Goal: Task Accomplishment & Management: Complete application form

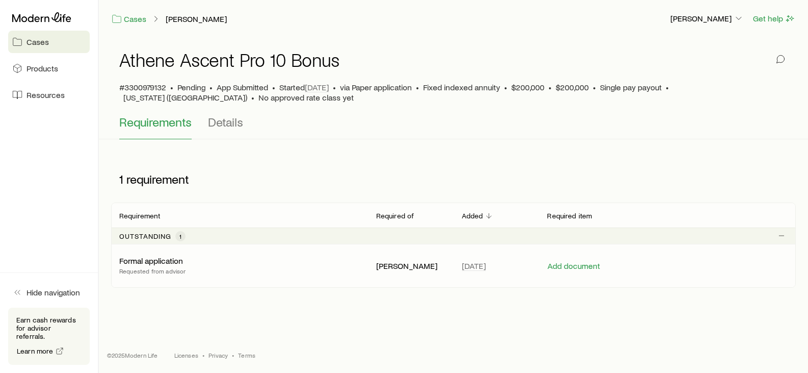
click at [147, 259] on p "Formal application" at bounding box center [151, 260] width 64 height 10
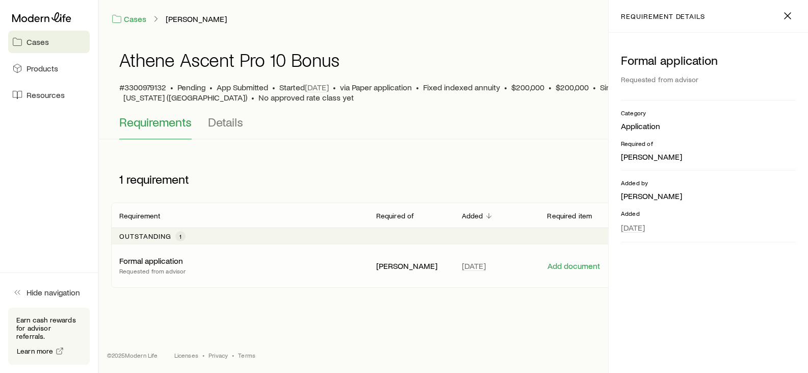
click at [382, 121] on div "Requirements Details" at bounding box center [453, 127] width 669 height 24
click at [783, 13] on icon "button" at bounding box center [788, 16] width 12 height 12
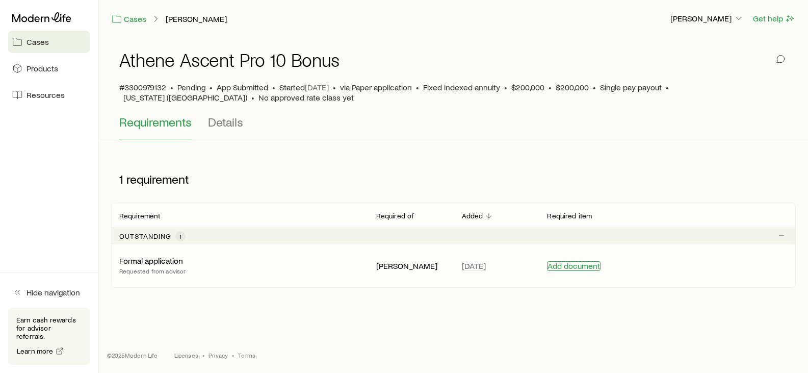
click at [568, 268] on button "Add document" at bounding box center [574, 266] width 54 height 10
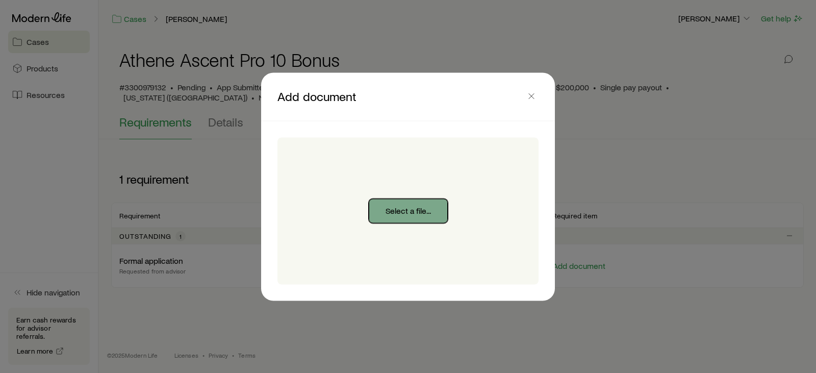
click at [408, 214] on button "Select a file..." at bounding box center [408, 210] width 79 height 24
click at [532, 94] on icon "button" at bounding box center [531, 96] width 10 height 10
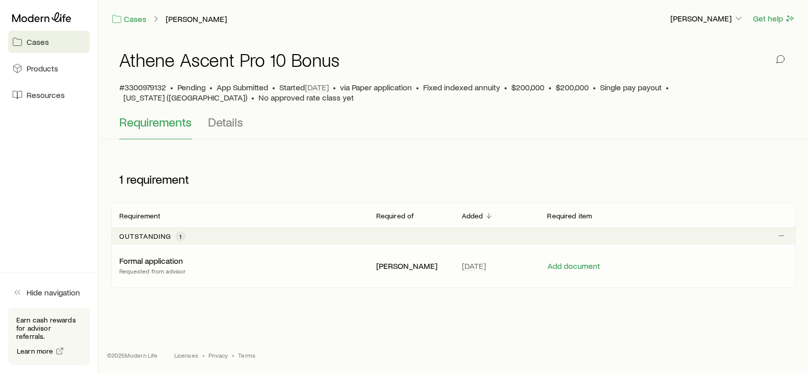
click at [141, 264] on p "Formal application" at bounding box center [151, 260] width 64 height 10
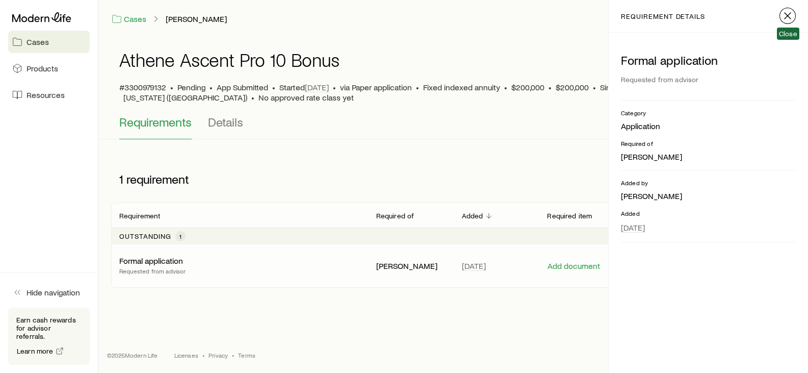
click at [790, 14] on icon "button" at bounding box center [788, 16] width 12 height 12
